Goal: Communication & Community: Participate in discussion

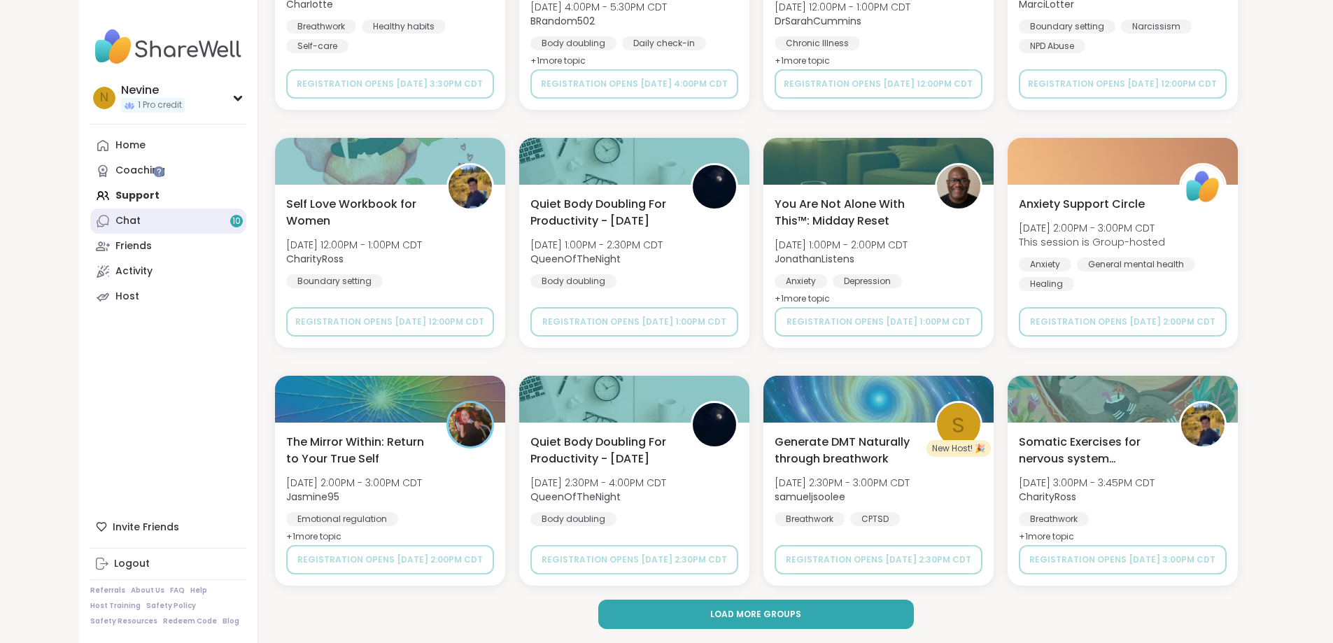
click at [90, 224] on link "Chat 10" at bounding box center [168, 221] width 156 height 25
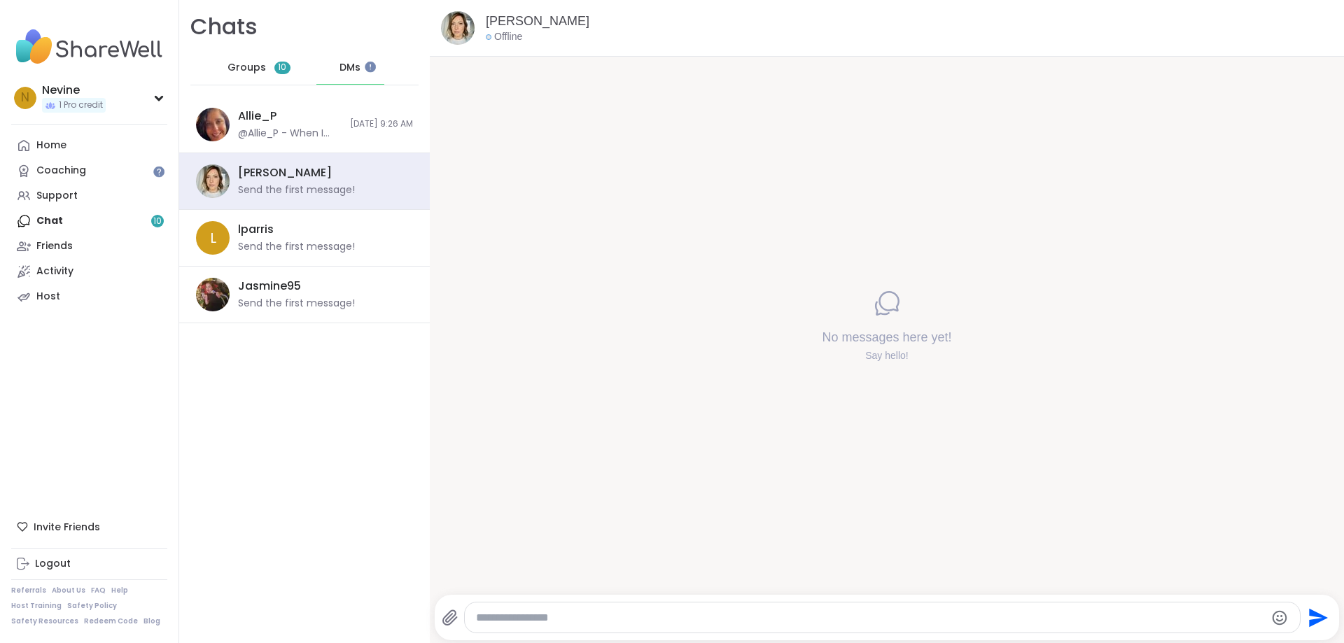
click at [243, 75] on div "Groups 10" at bounding box center [259, 68] width 69 height 34
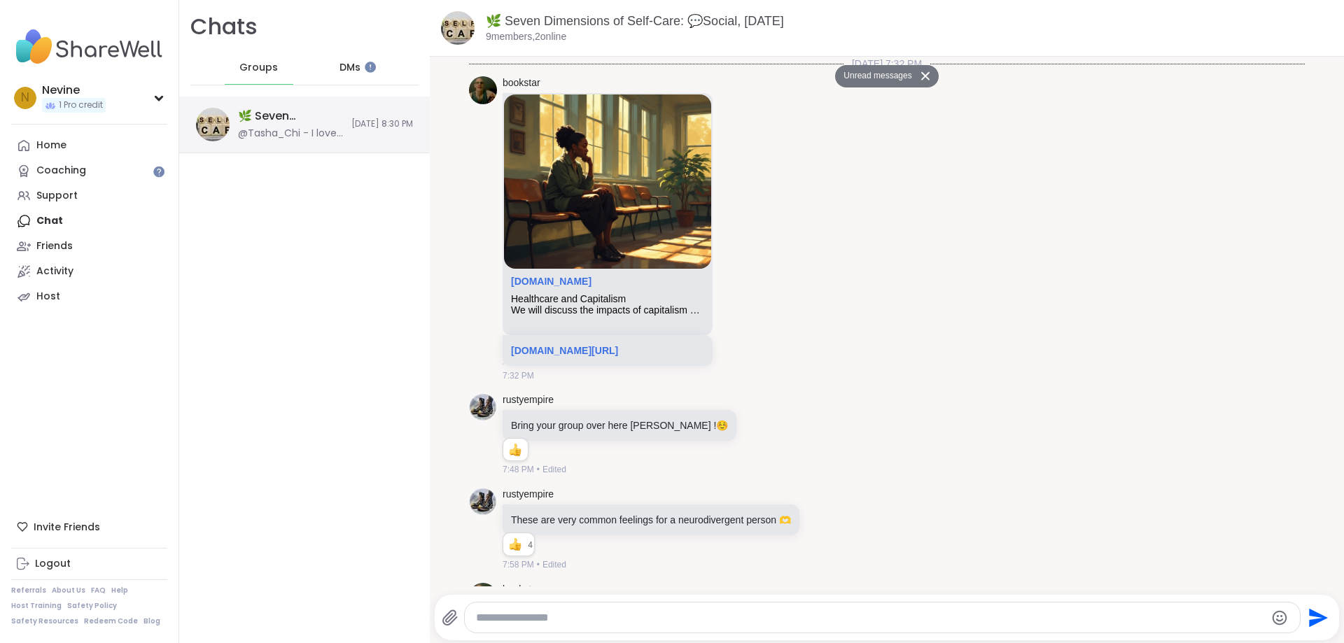
click at [277, 116] on div "🌿 Seven Dimensions of Self-Care: 💬Social, [DATE]" at bounding box center [290, 115] width 105 height 15
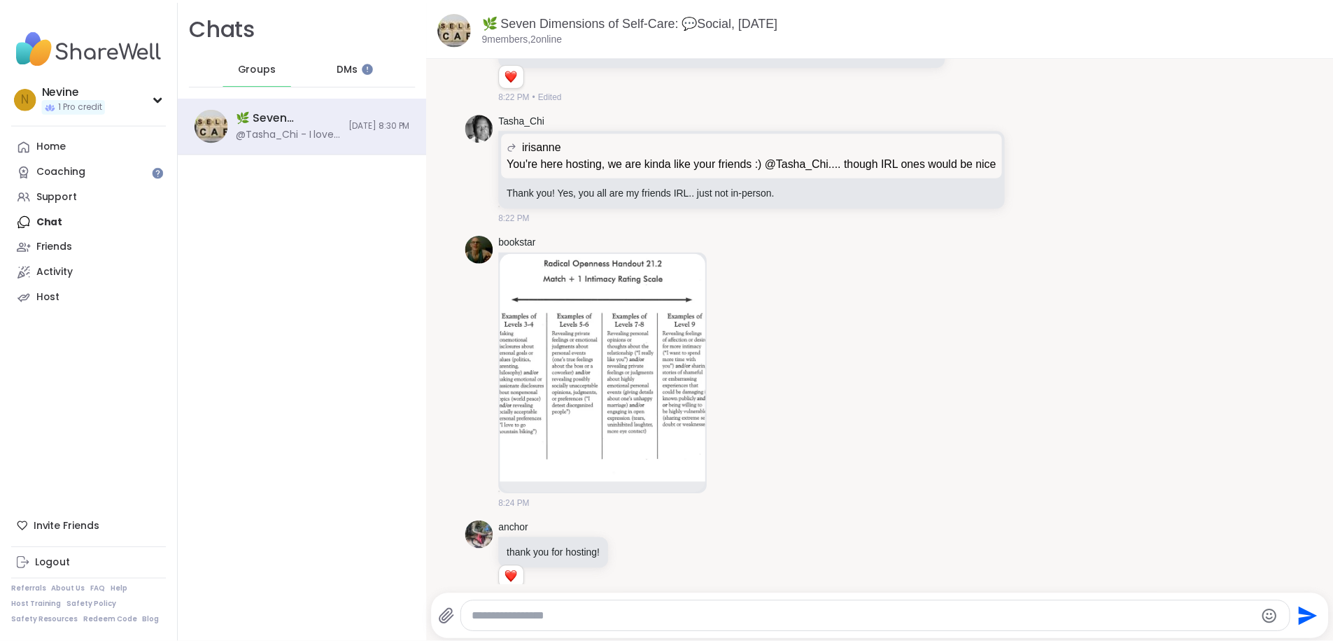
scroll to position [1820, 0]
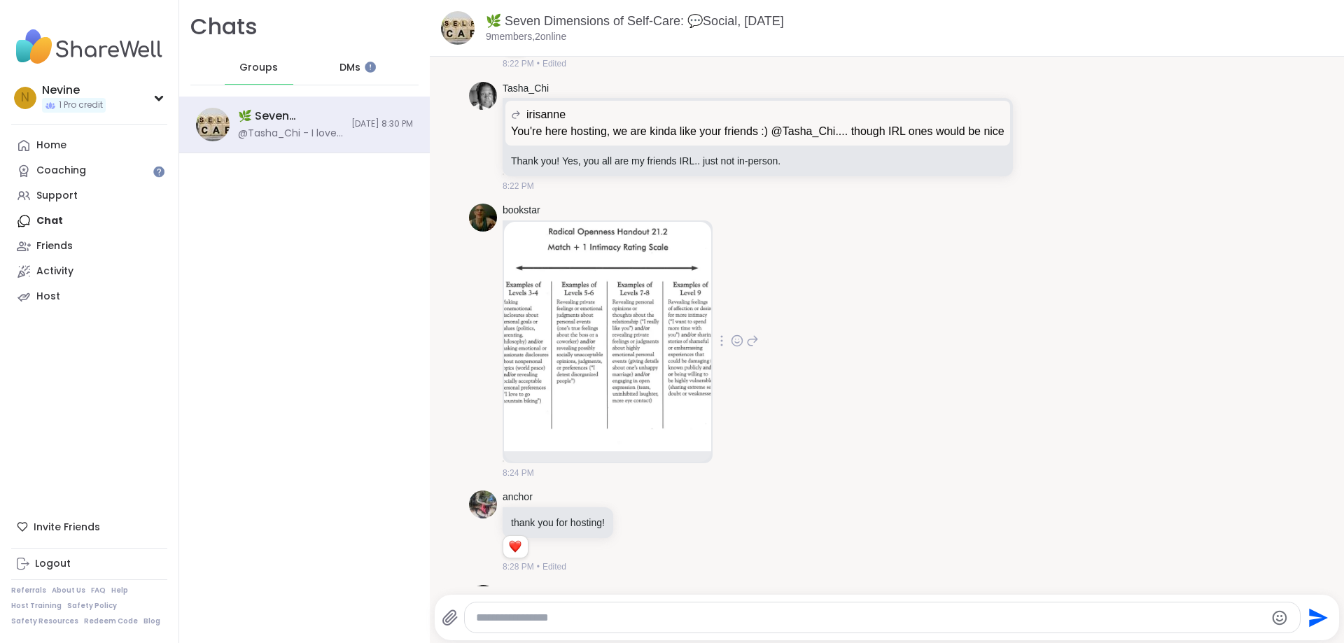
click at [709, 399] on img at bounding box center [607, 337] width 207 height 230
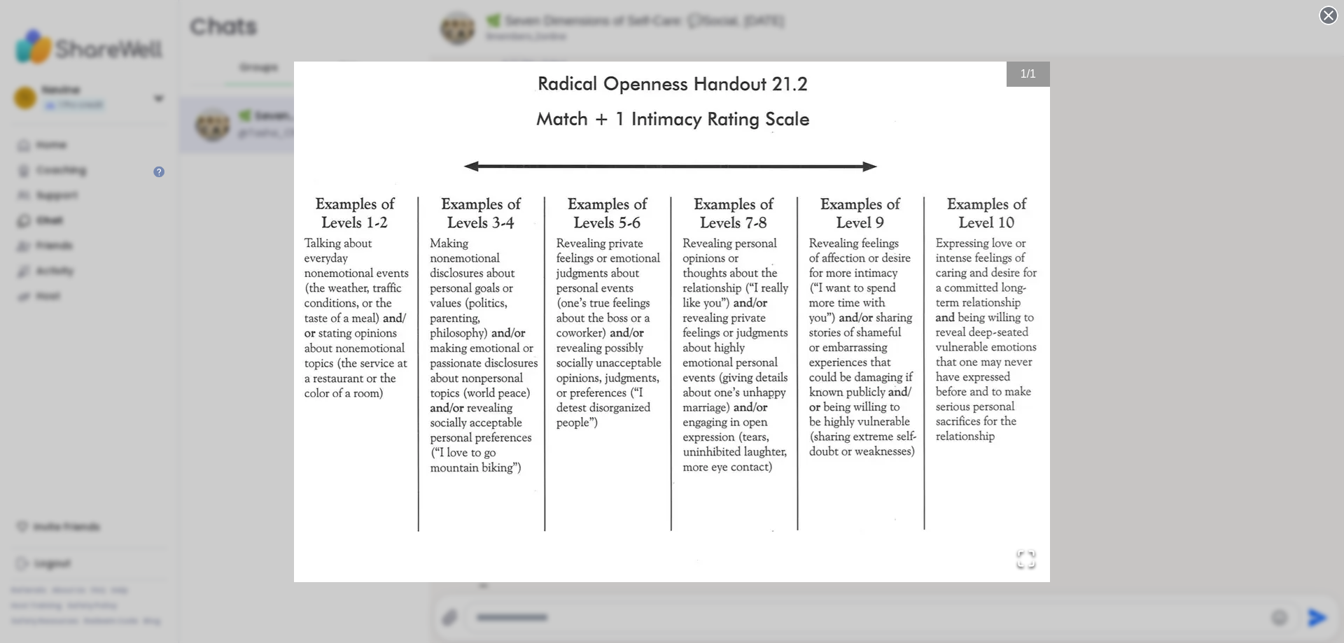
click at [543, 327] on img "Go to Slide 1" at bounding box center [672, 322] width 756 height 521
click at [1236, 186] on div "1 / 1" at bounding box center [672, 321] width 1344 height 643
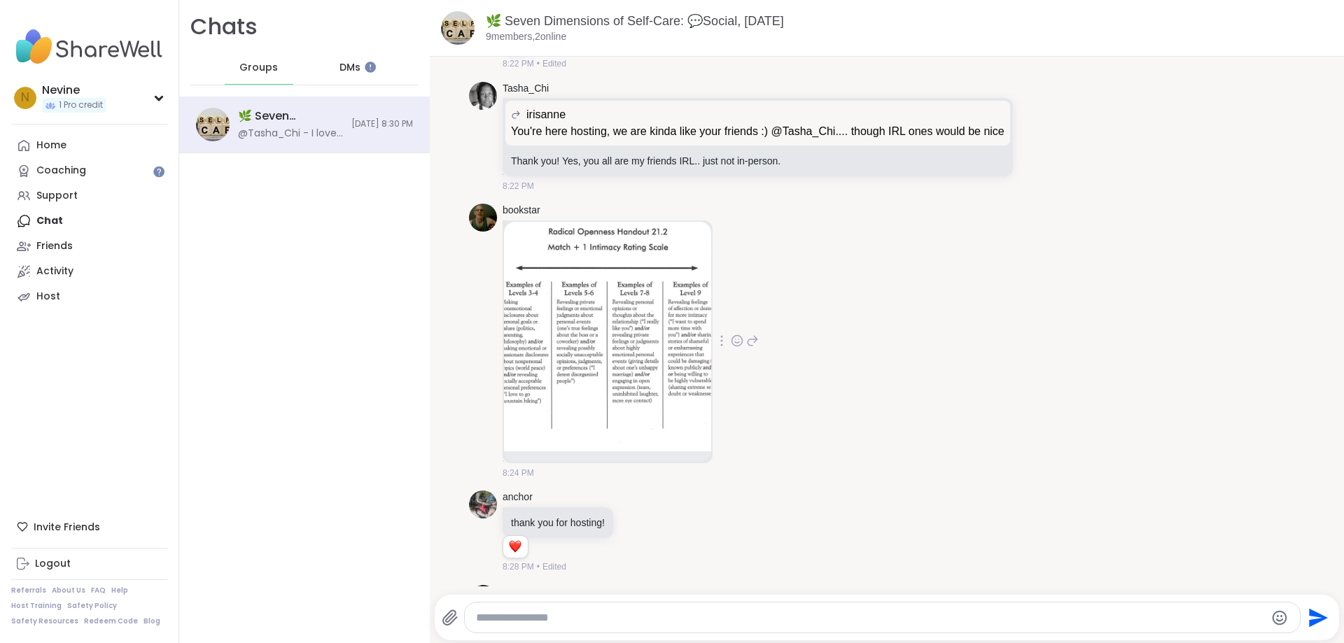
click at [113, 50] on img at bounding box center [89, 46] width 156 height 49
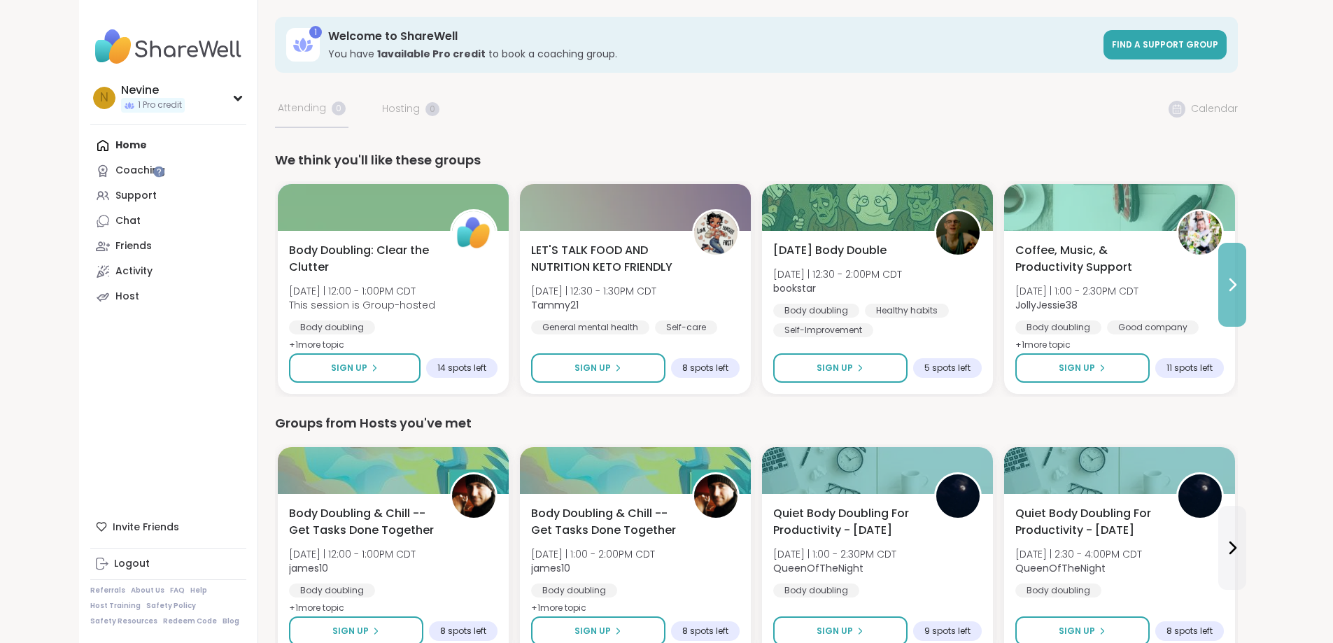
click at [1246, 299] on button at bounding box center [1232, 285] width 28 height 84
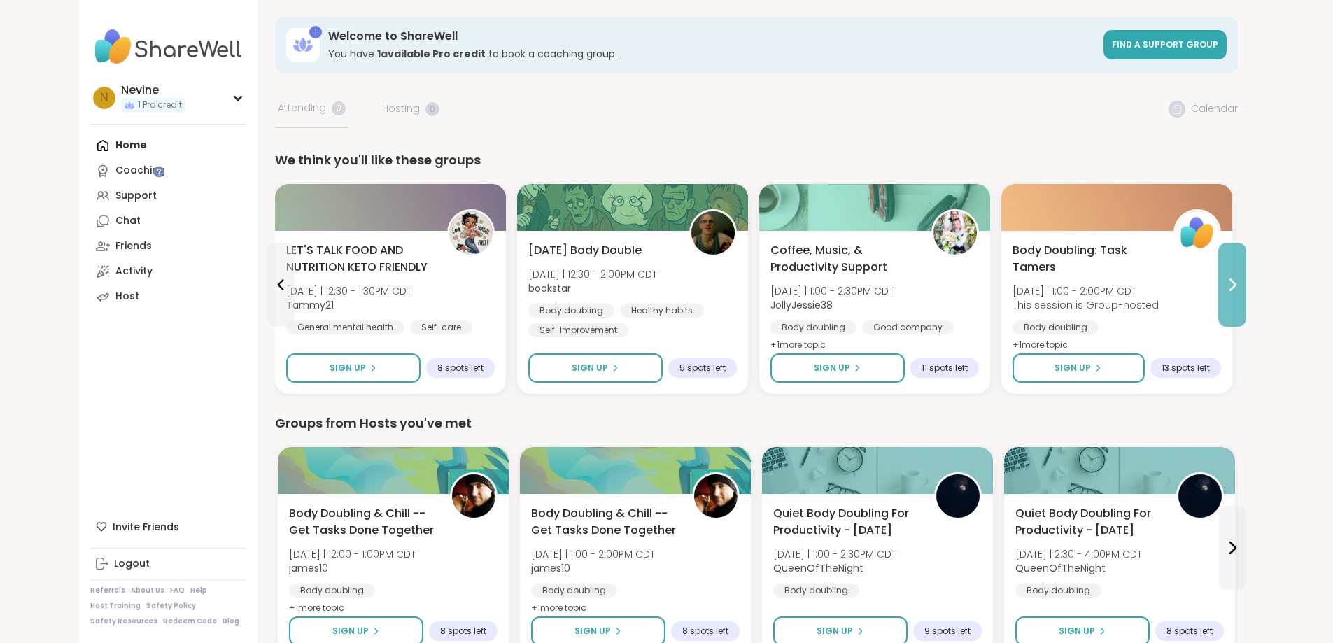
click at [1246, 299] on button at bounding box center [1232, 285] width 28 height 84
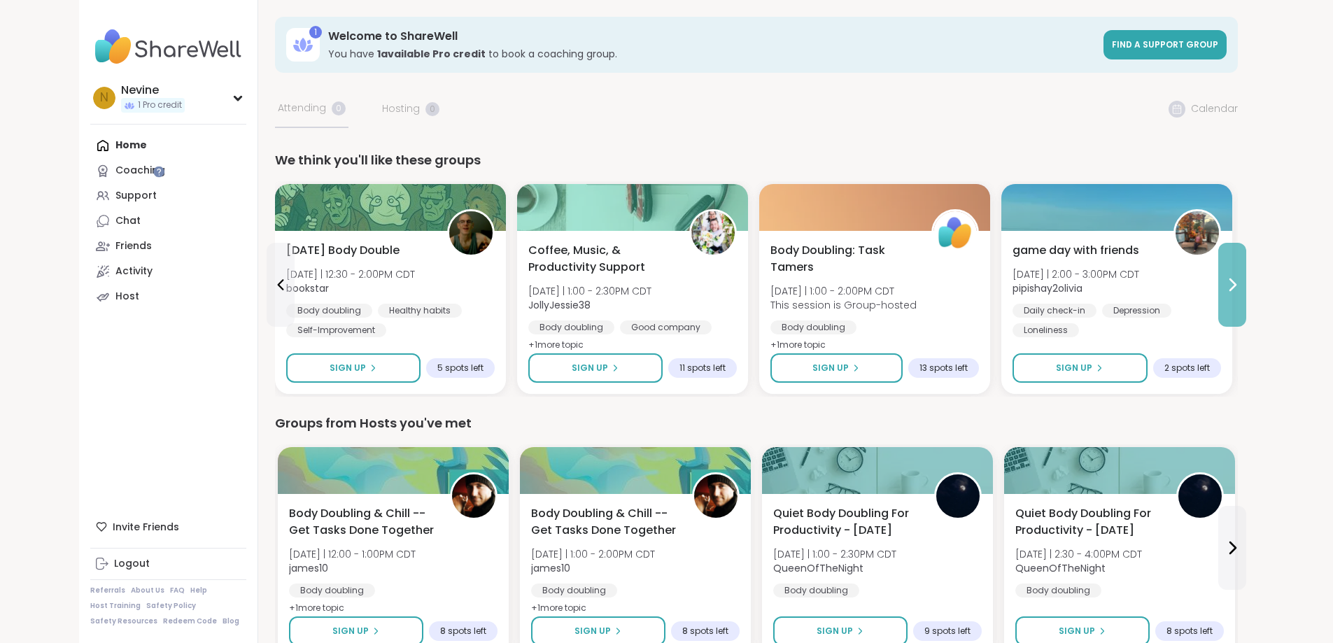
click at [1241, 287] on icon at bounding box center [1232, 284] width 17 height 17
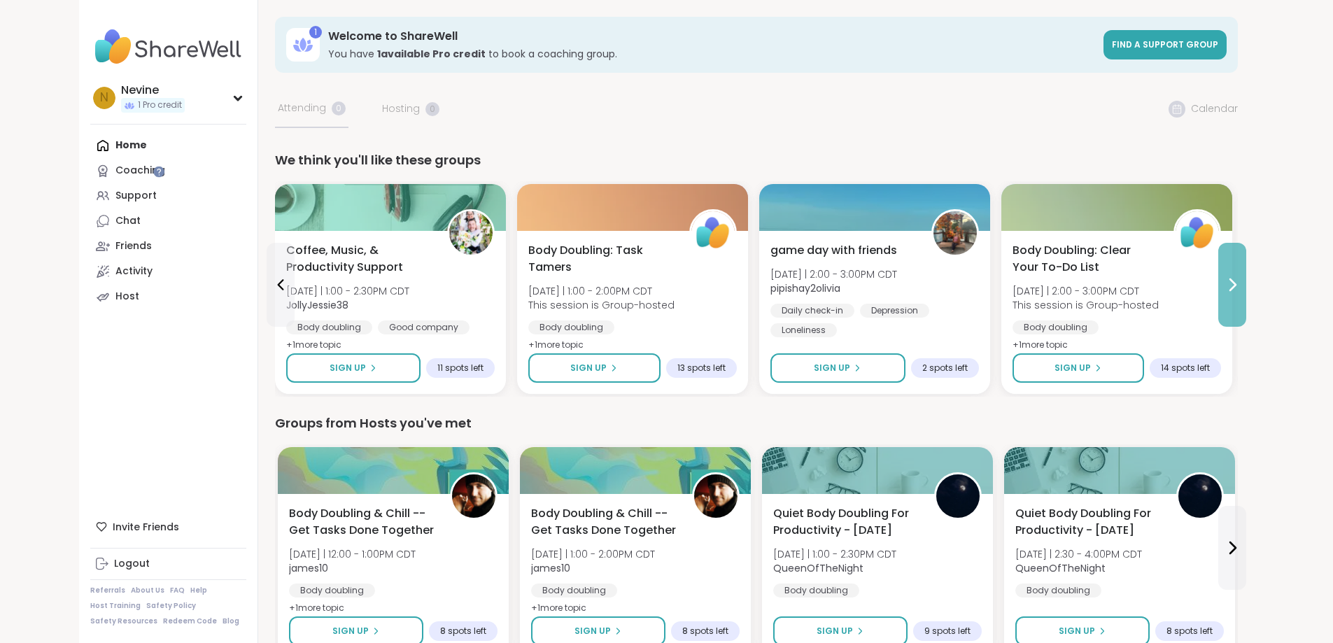
click at [1241, 290] on icon at bounding box center [1232, 284] width 17 height 17
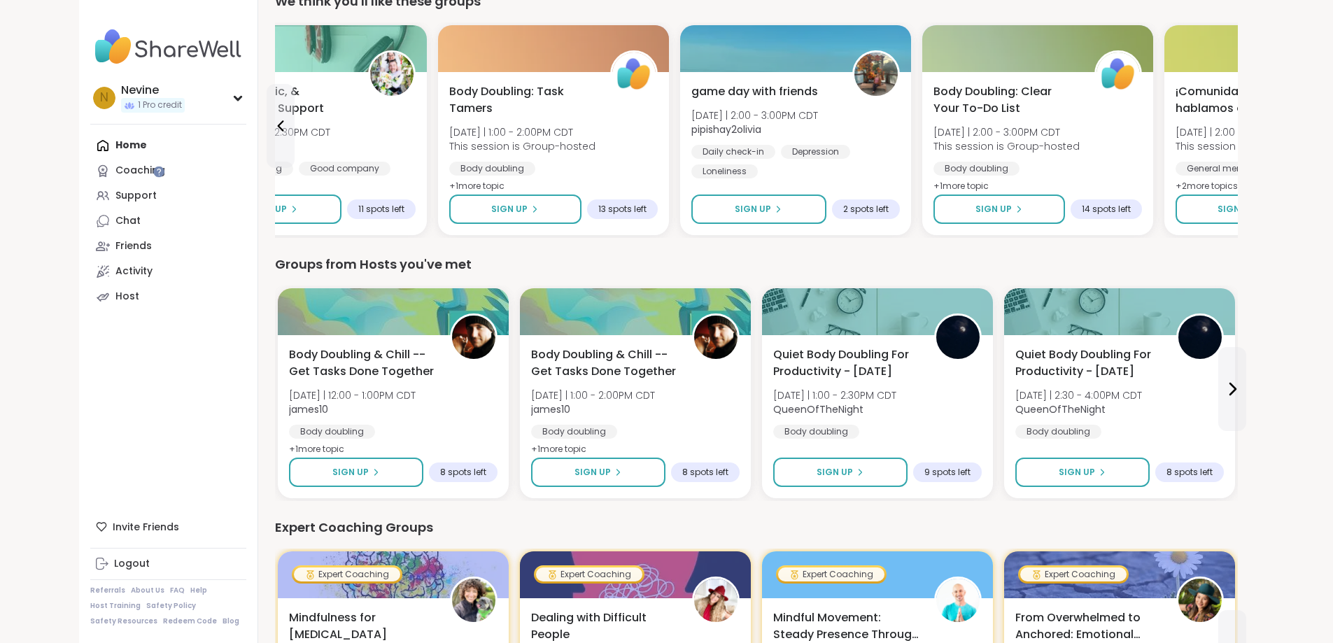
scroll to position [410, 0]
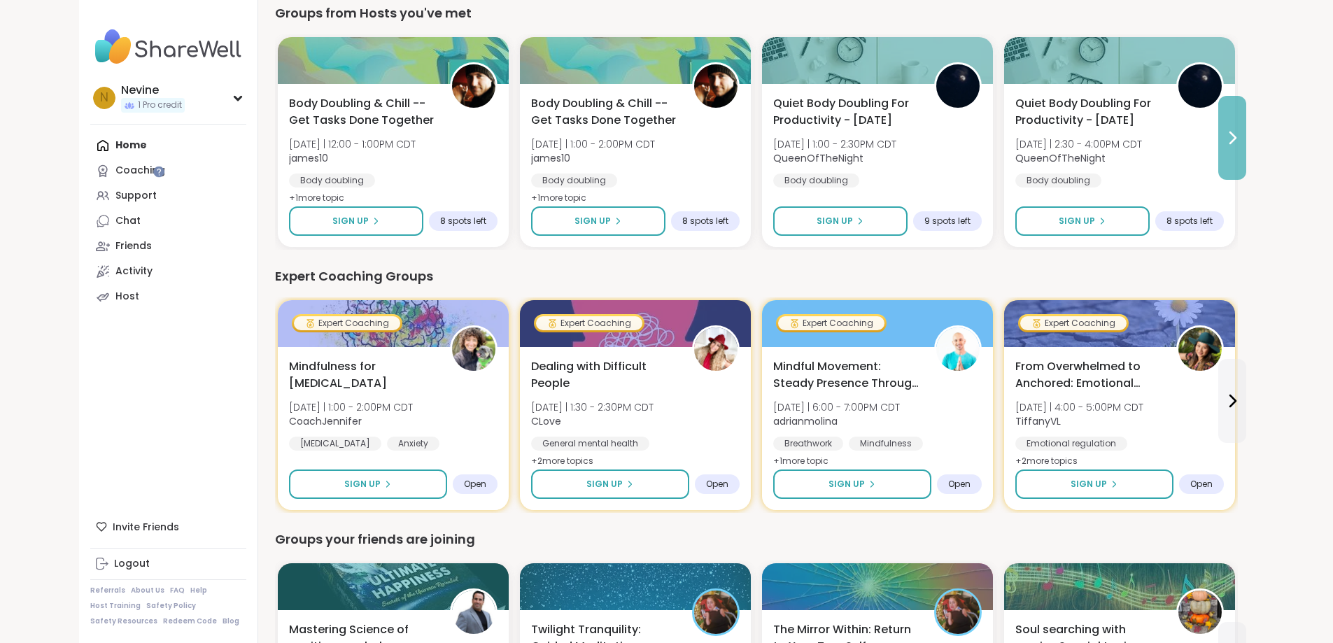
click at [1241, 133] on icon at bounding box center [1232, 137] width 17 height 17
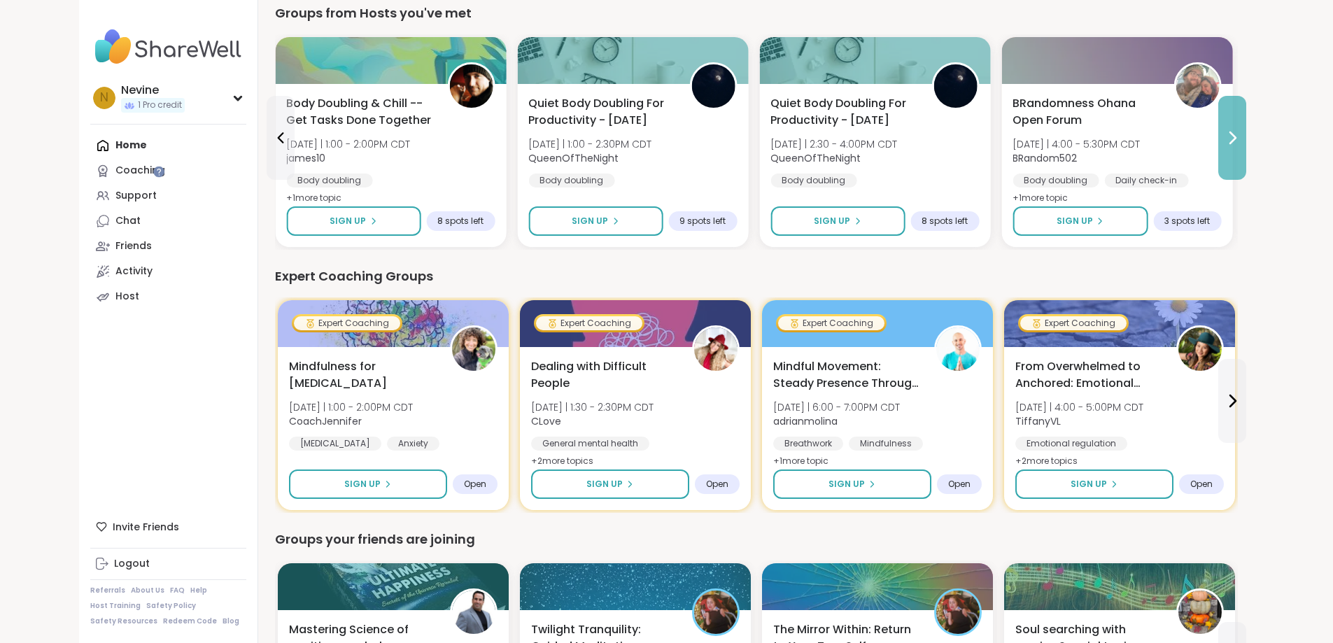
click at [1241, 133] on icon at bounding box center [1232, 137] width 17 height 17
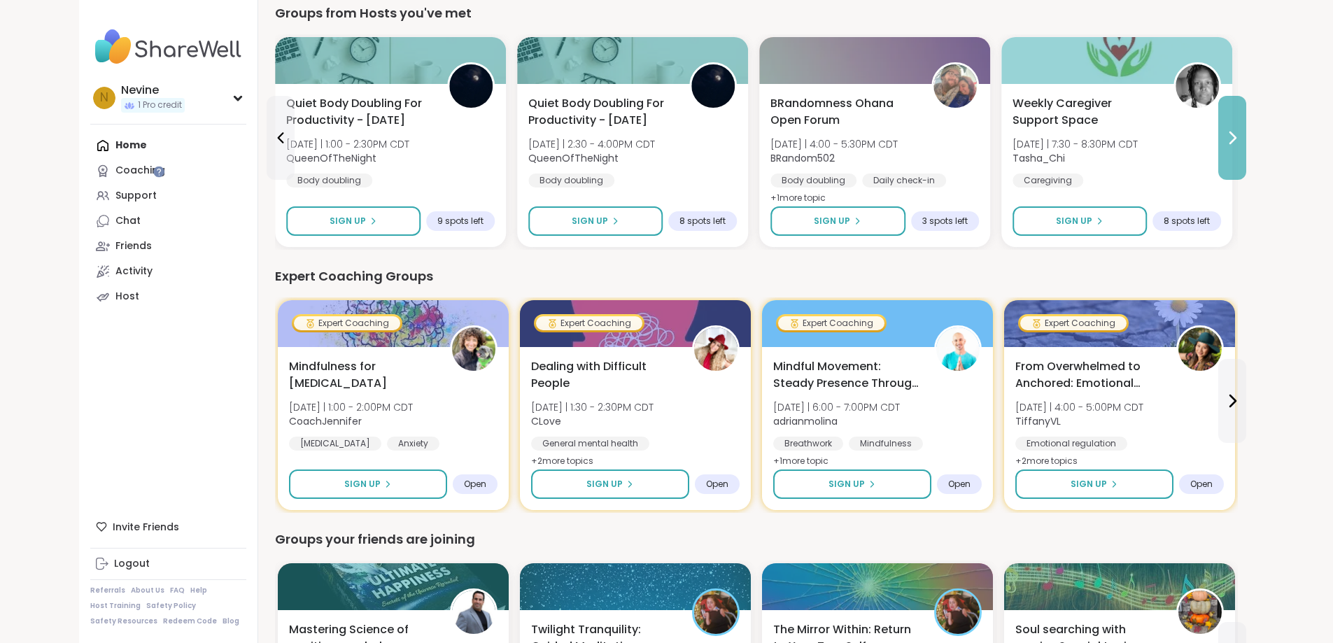
click at [1241, 133] on icon at bounding box center [1232, 137] width 17 height 17
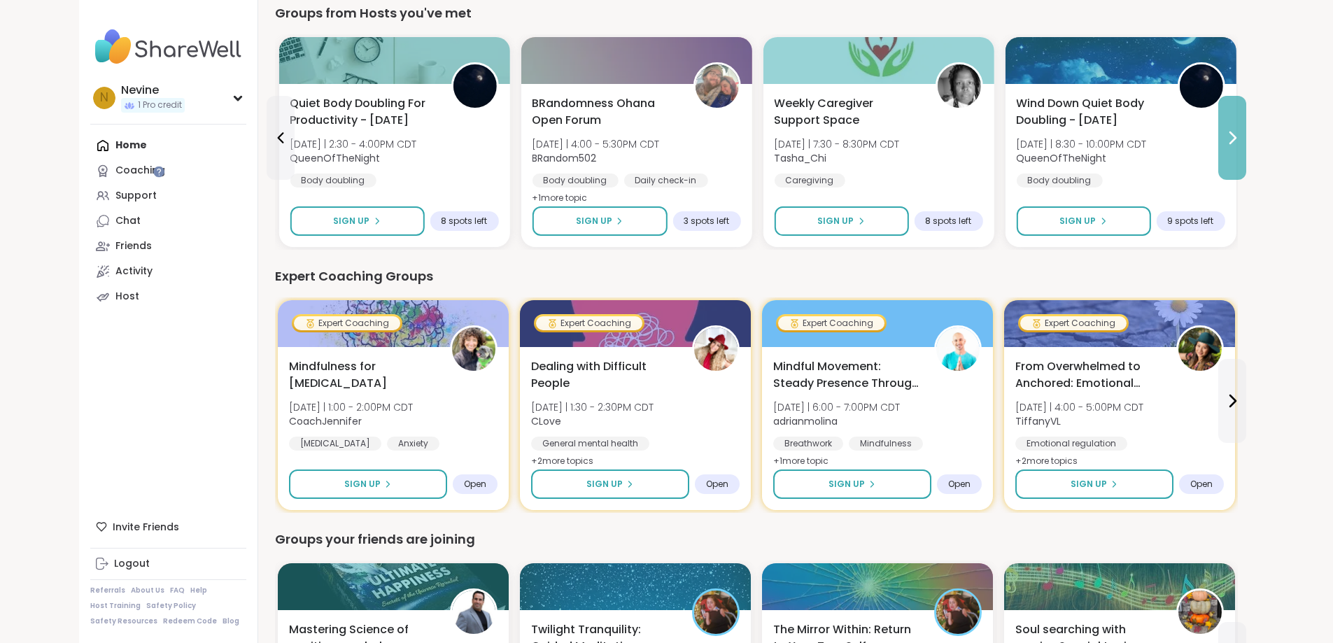
click at [1241, 133] on icon at bounding box center [1232, 137] width 17 height 17
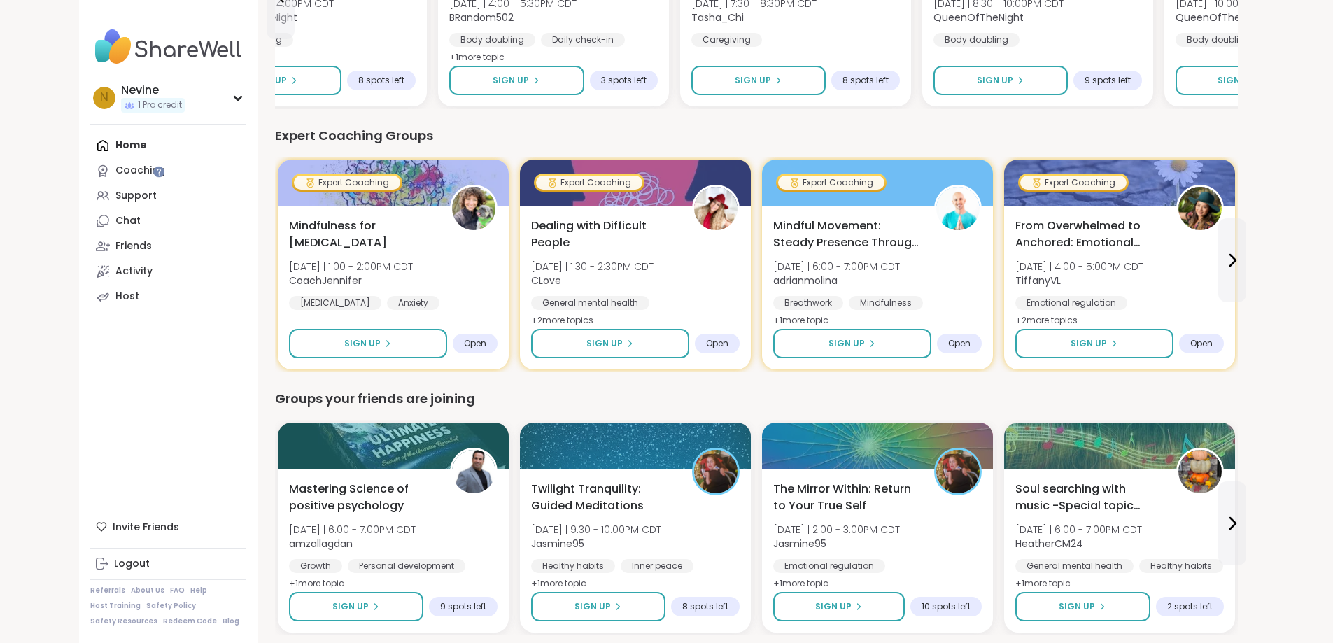
scroll to position [0, 0]
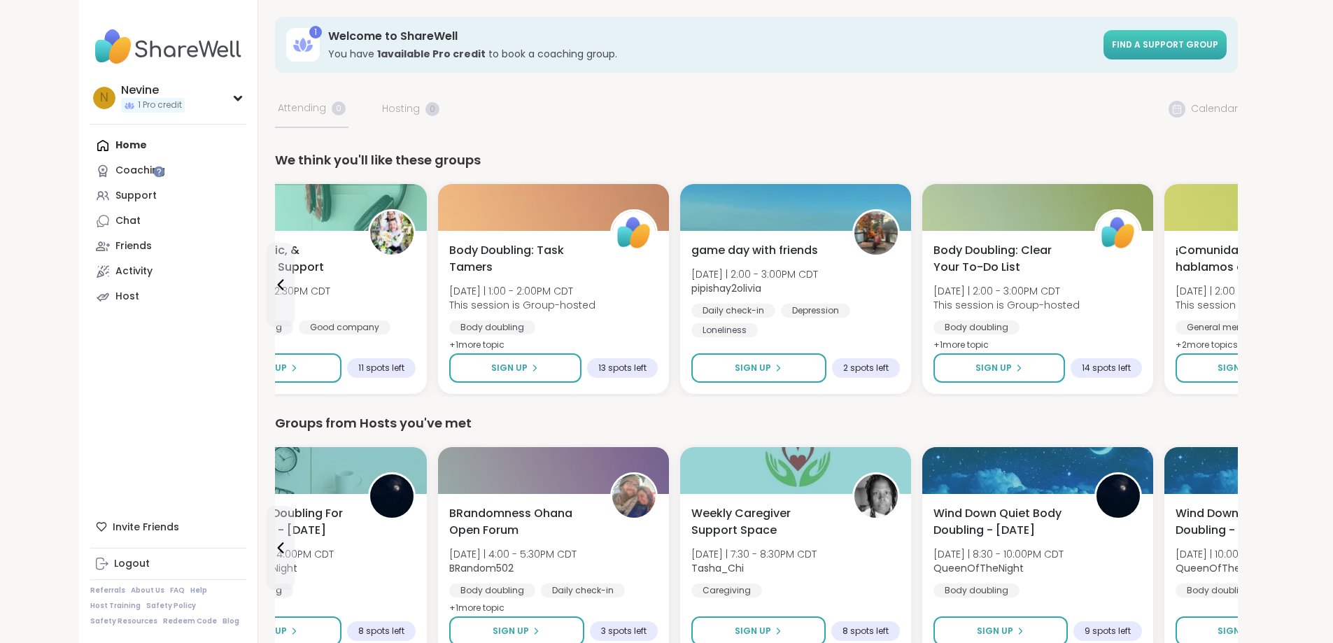
click at [1227, 55] on link "Find a support group" at bounding box center [1165, 44] width 123 height 29
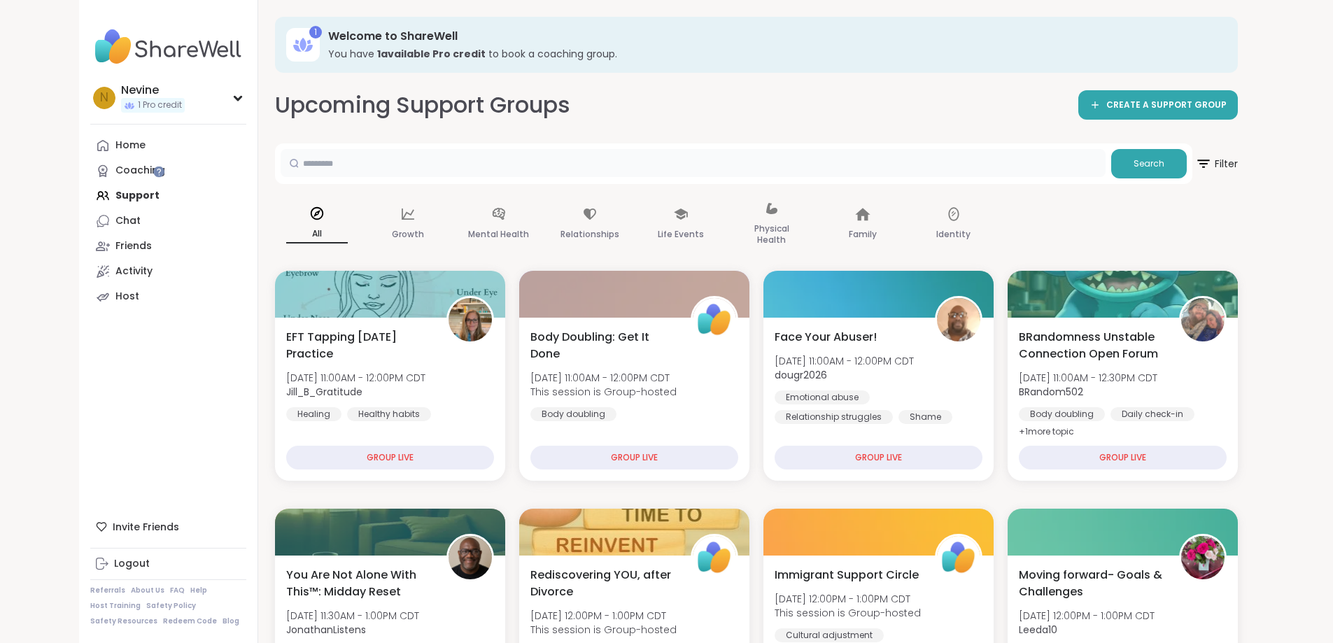
click at [552, 172] on input "text" at bounding box center [693, 163] width 825 height 28
type input "****"
